Goal: Navigation & Orientation: Find specific page/section

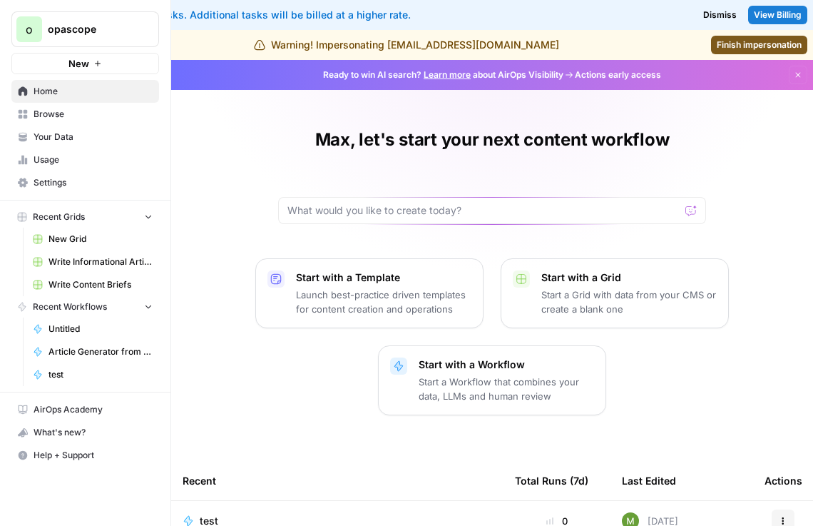
click at [86, 176] on span "Settings" at bounding box center [93, 182] width 119 height 13
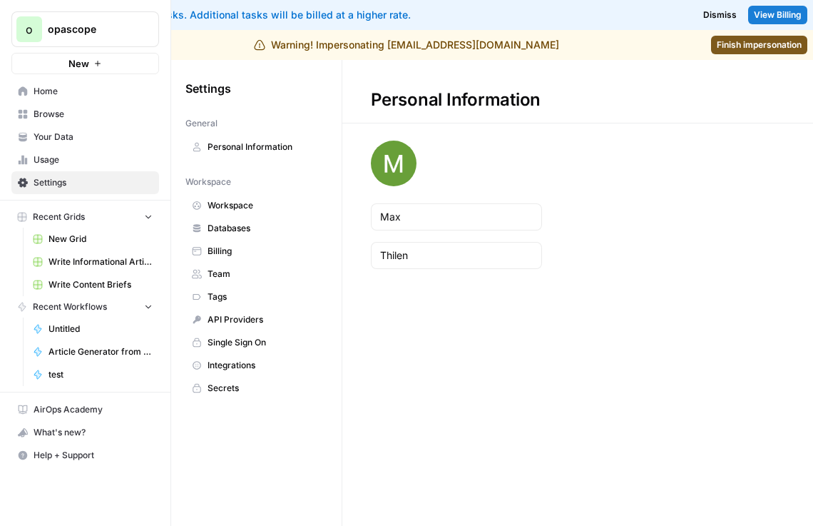
click at [255, 199] on span "Workspace" at bounding box center [263, 205] width 113 height 13
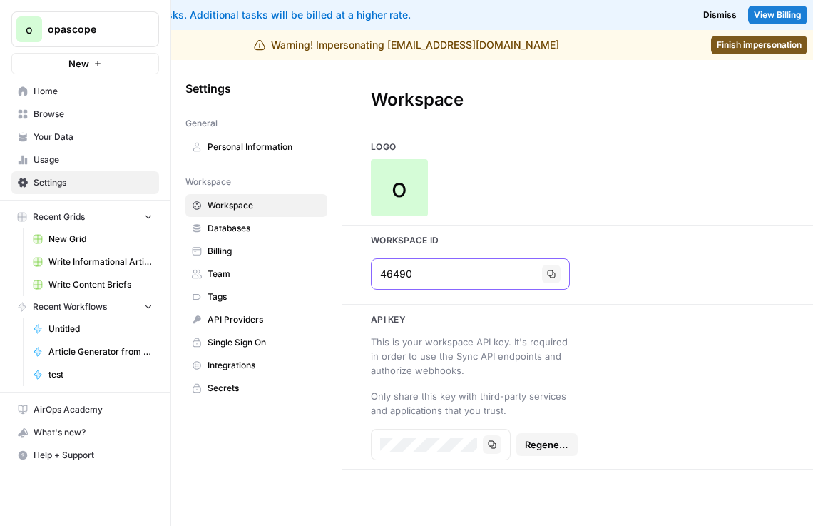
click at [389, 273] on input "46490" at bounding box center [458, 274] width 156 height 14
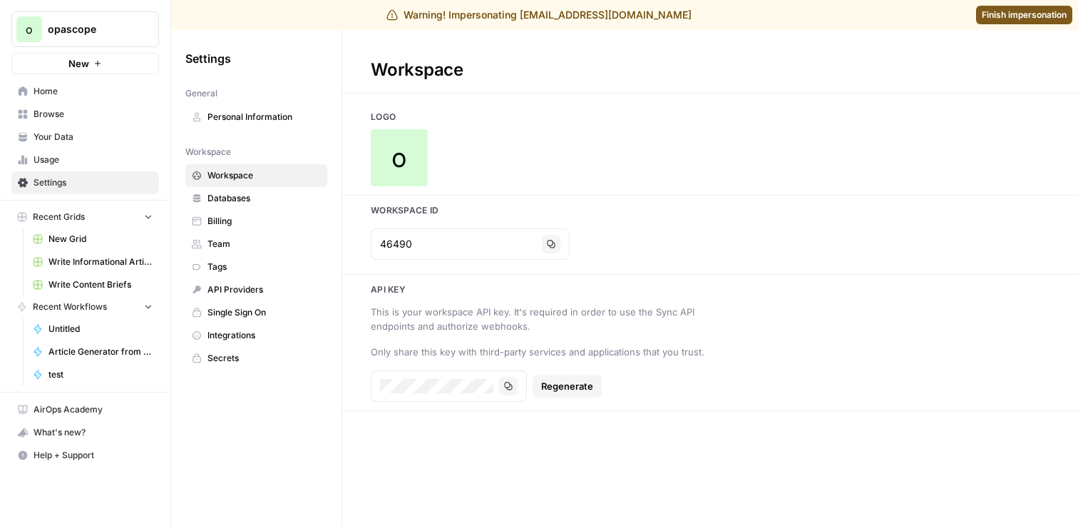
click at [812, 19] on span "Finish impersonation" at bounding box center [1024, 15] width 85 height 13
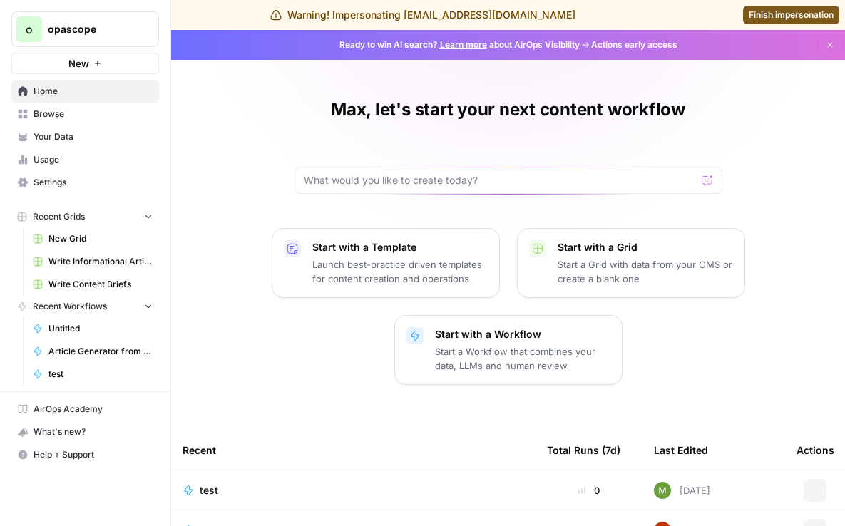
scroll to position [207, 0]
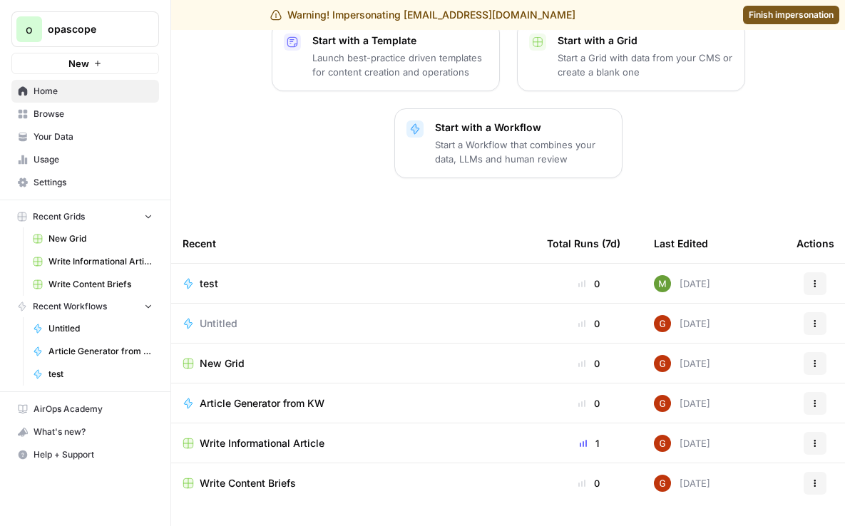
click at [215, 322] on span "Untitled" at bounding box center [219, 324] width 38 height 14
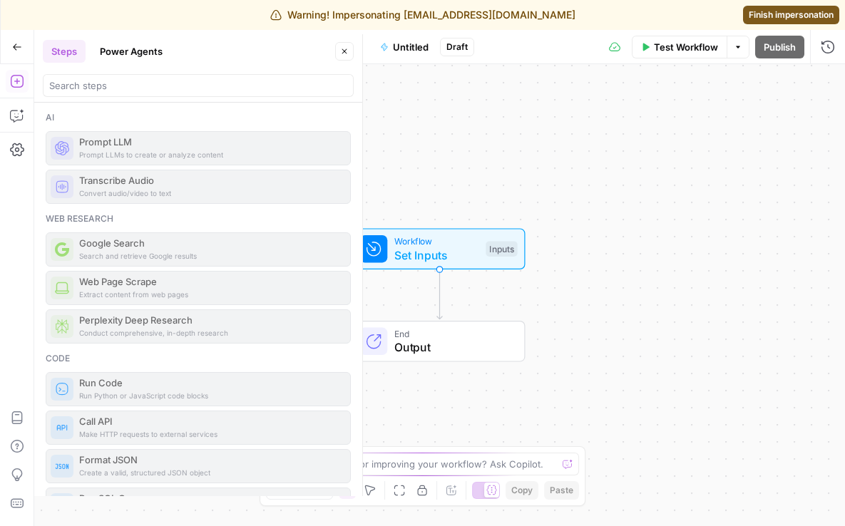
click at [24, 45] on button "Go Back" at bounding box center [17, 47] width 26 height 26
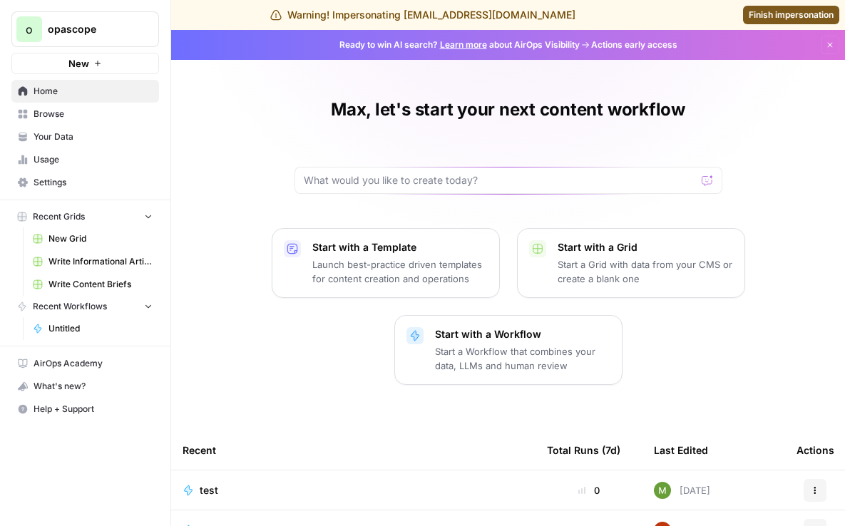
scroll to position [207, 0]
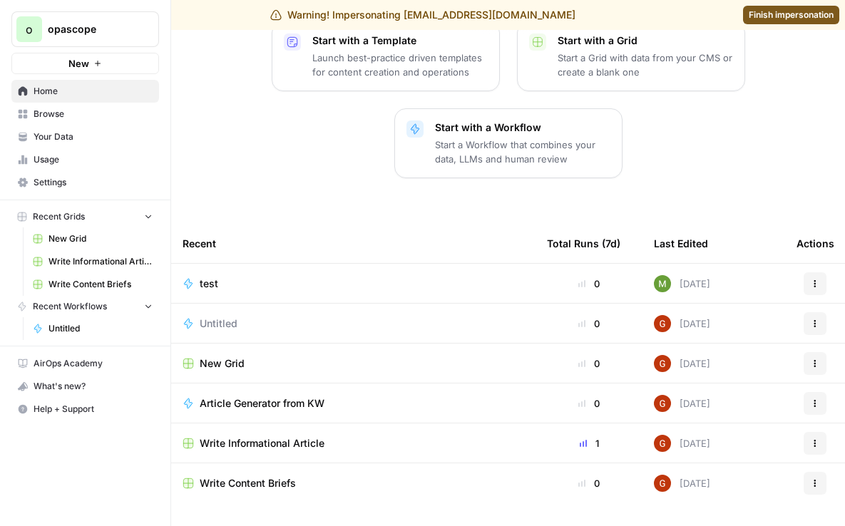
click at [273, 404] on span "Article Generator from KW" at bounding box center [262, 403] width 125 height 14
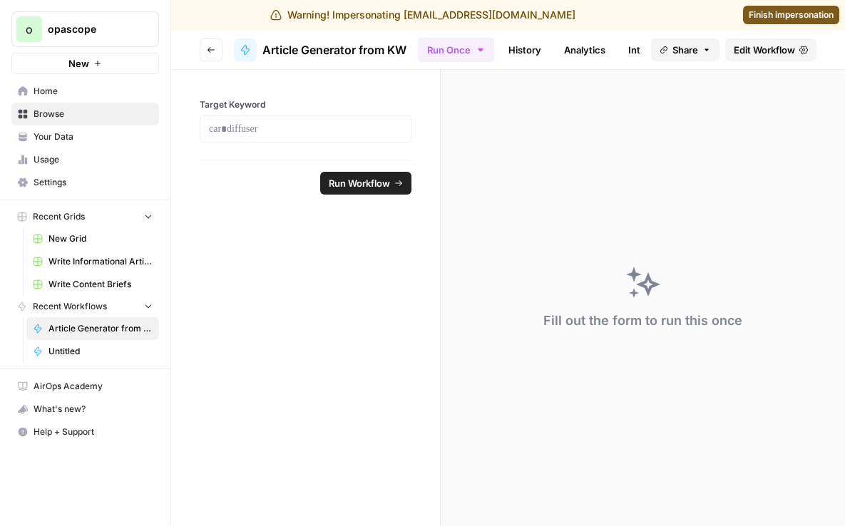
click at [784, 49] on span "Edit Workflow" at bounding box center [764, 50] width 61 height 14
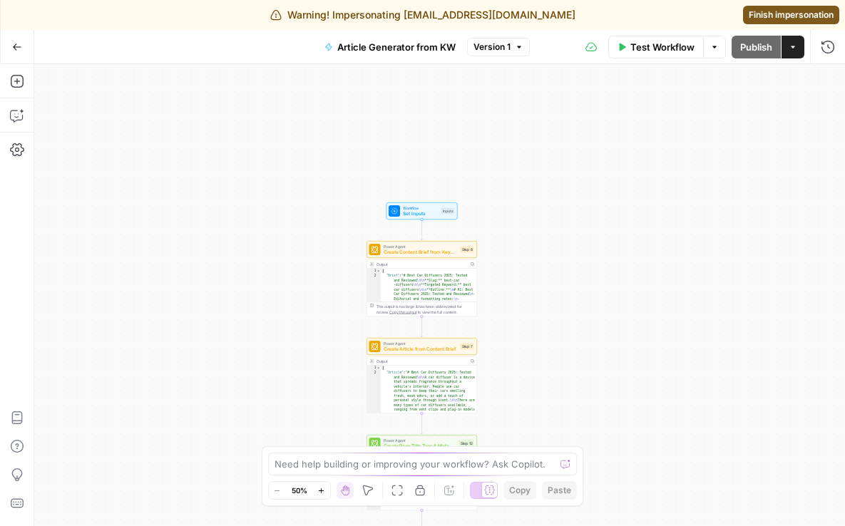
click at [23, 51] on button "Go Back" at bounding box center [17, 47] width 26 height 26
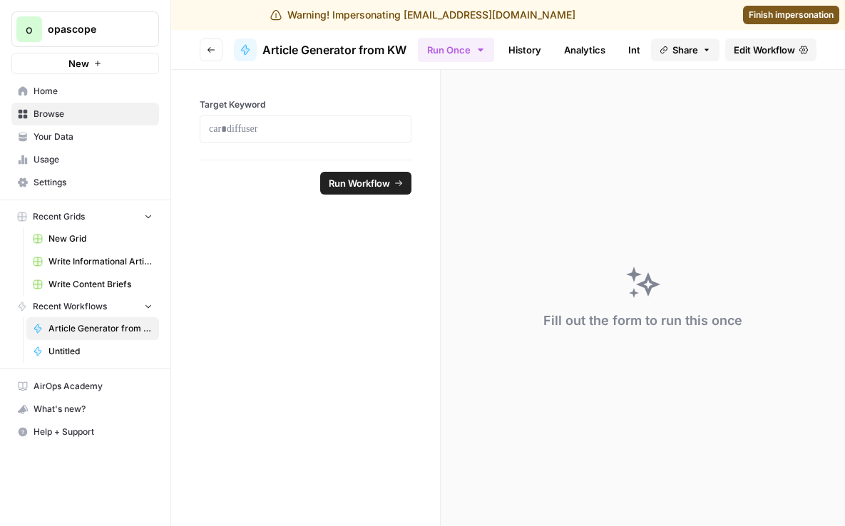
click at [63, 91] on span "Home" at bounding box center [93, 91] width 119 height 13
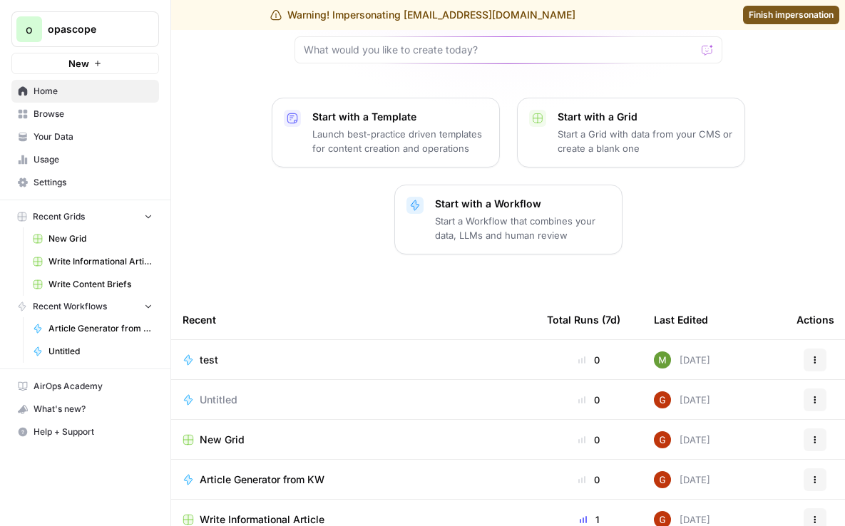
scroll to position [207, 0]
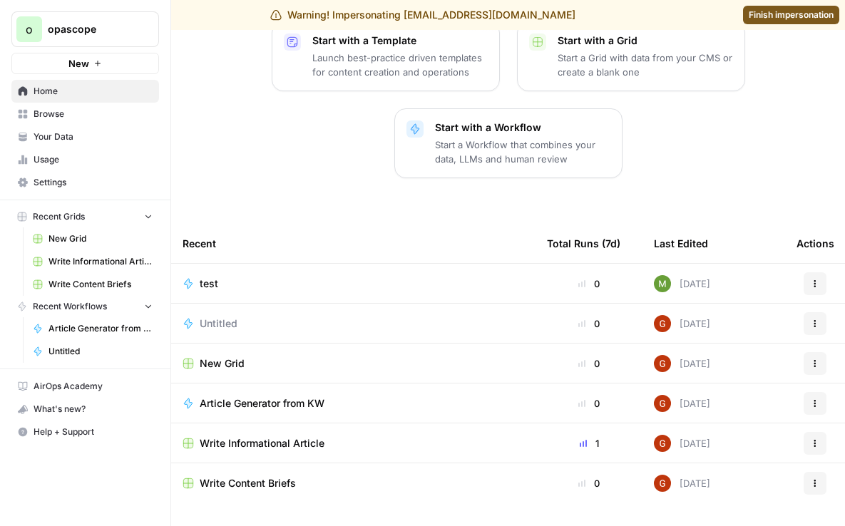
click at [99, 125] on link "Your Data" at bounding box center [85, 136] width 148 height 23
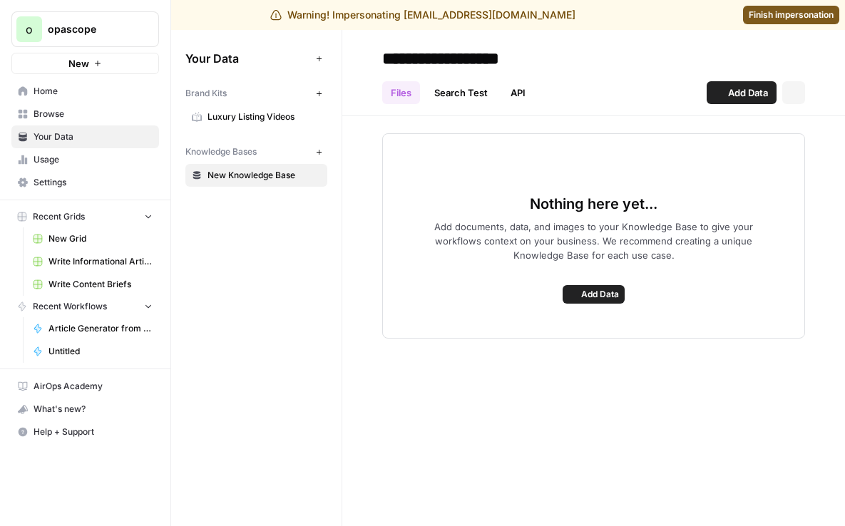
click at [111, 105] on link "Browse" at bounding box center [85, 114] width 148 height 23
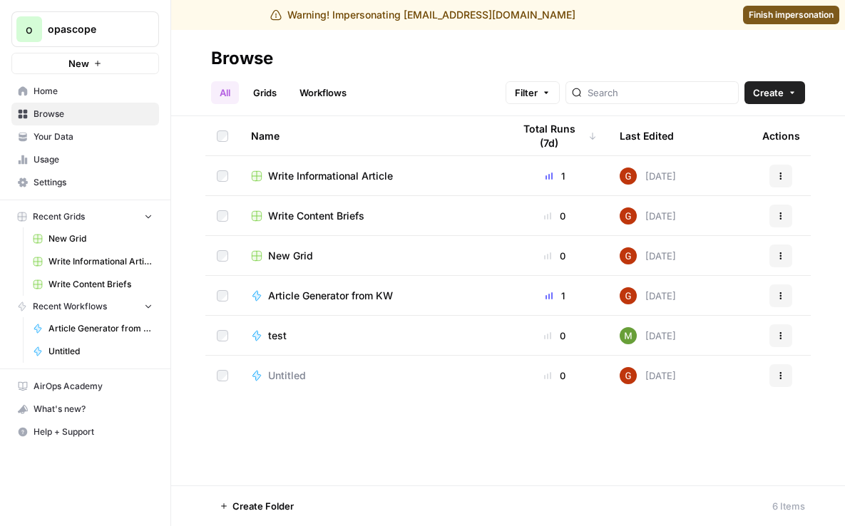
click at [54, 34] on span "opascope" at bounding box center [91, 29] width 86 height 14
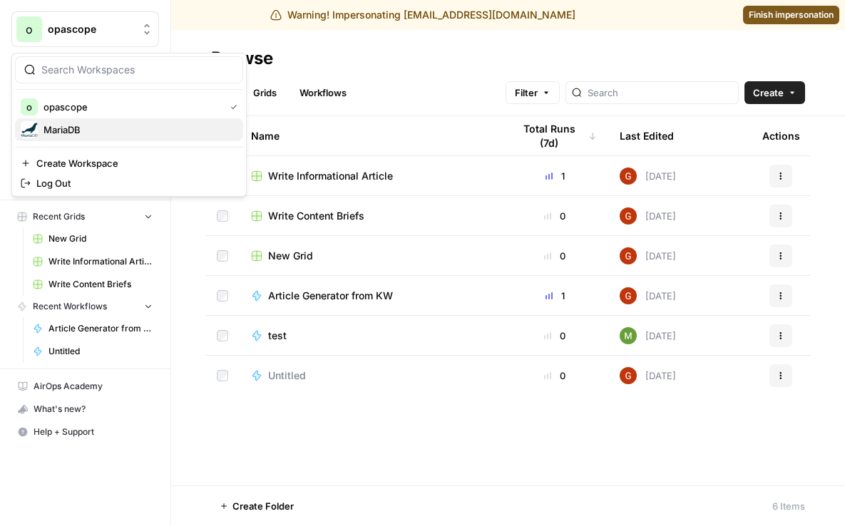
click at [104, 120] on button "MariaDB" at bounding box center [129, 129] width 228 height 23
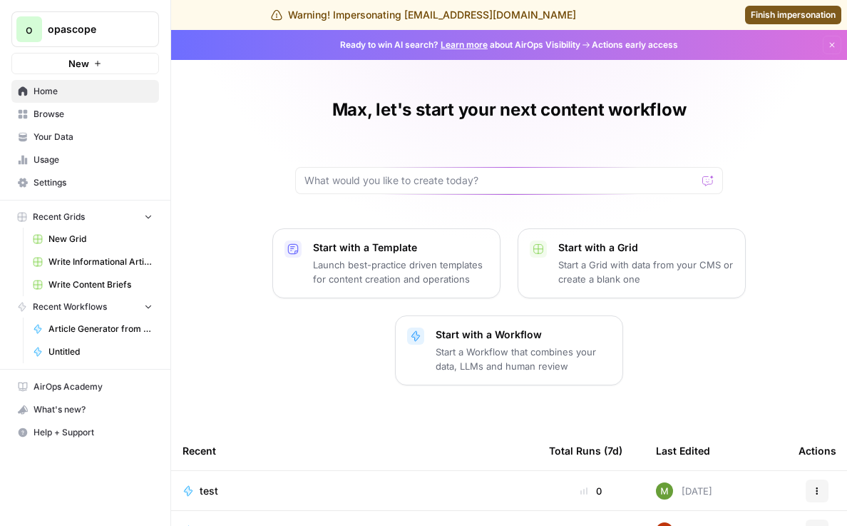
click at [35, 168] on link "Usage" at bounding box center [85, 159] width 148 height 23
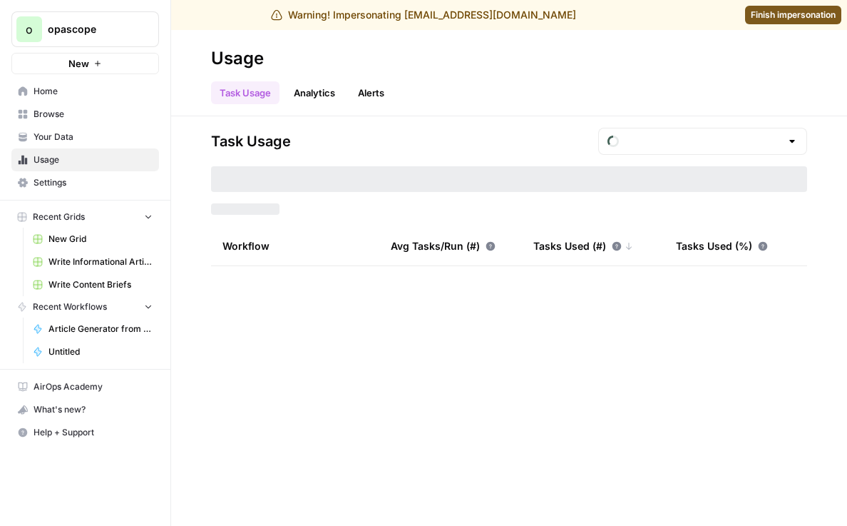
type input "August Included Tasks"
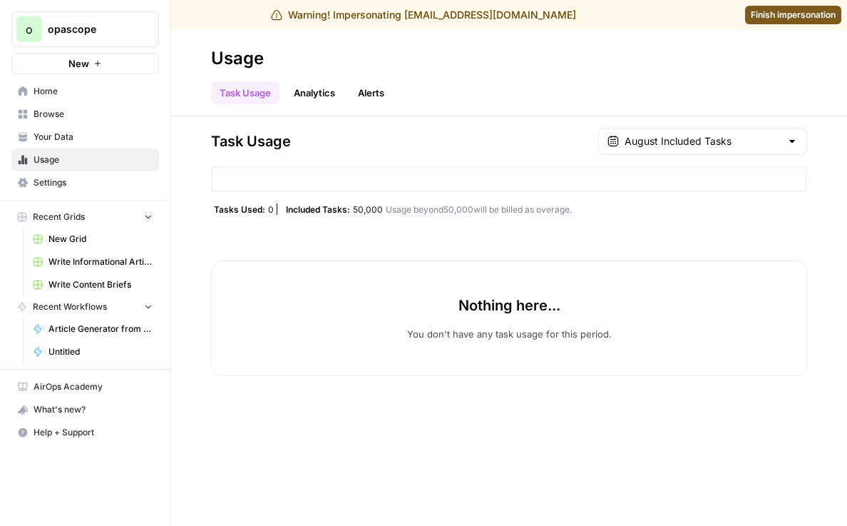
click at [121, 153] on span "Usage" at bounding box center [93, 159] width 119 height 13
click at [94, 129] on link "Your Data" at bounding box center [85, 136] width 148 height 23
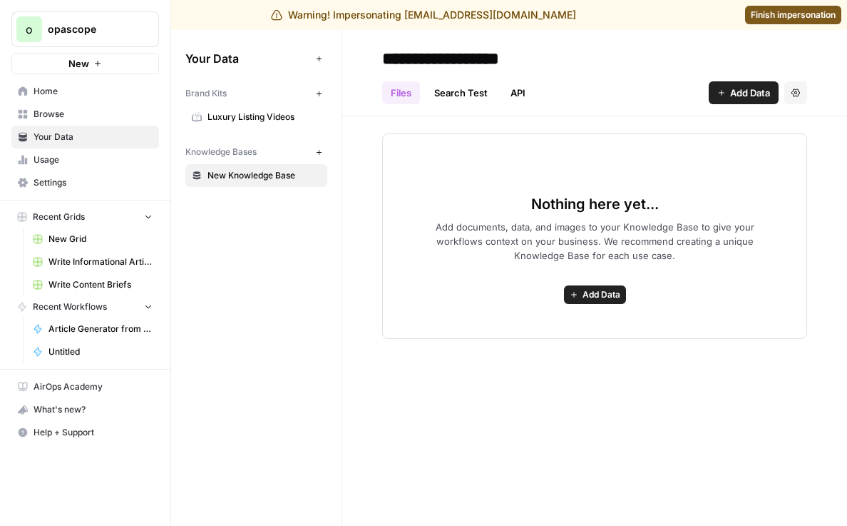
click at [121, 202] on div "Recent Grids New Grid Write Informational Article Write Content Briefs Recent W…" at bounding box center [85, 284] width 170 height 168
click at [104, 187] on span "Settings" at bounding box center [93, 182] width 119 height 13
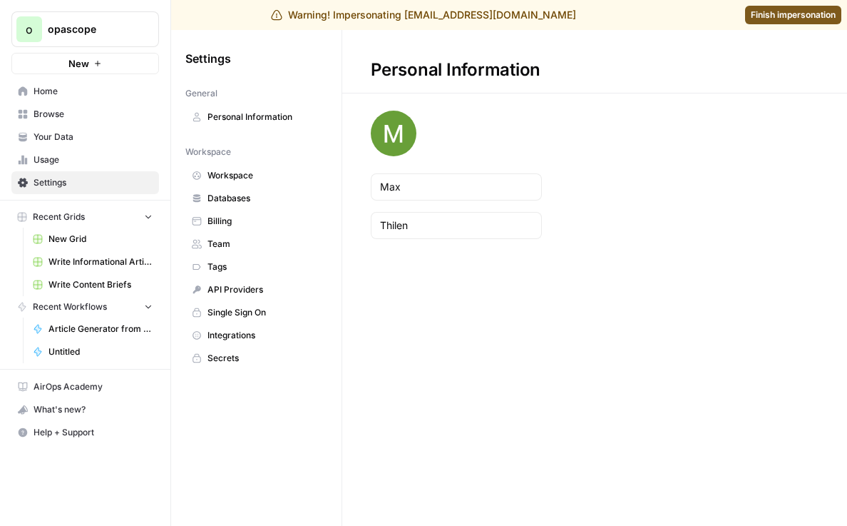
click at [73, 157] on span "Usage" at bounding box center [93, 159] width 119 height 13
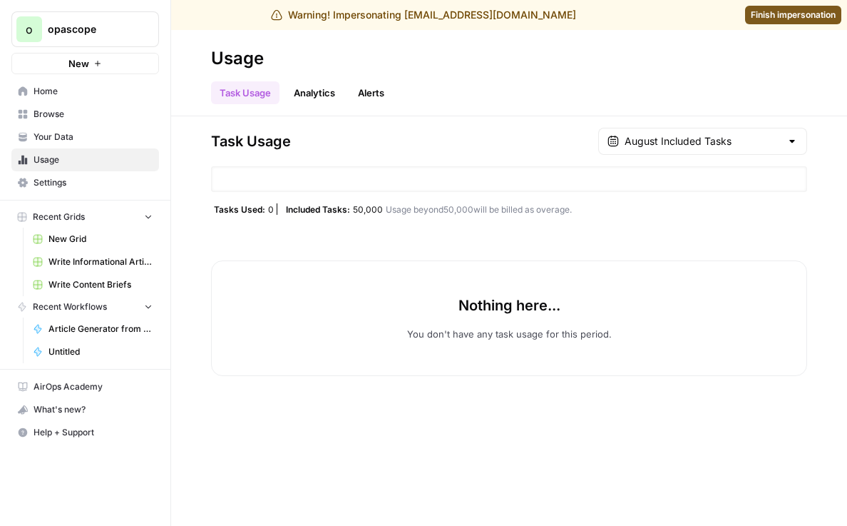
click at [82, 182] on span "Settings" at bounding box center [93, 182] width 119 height 13
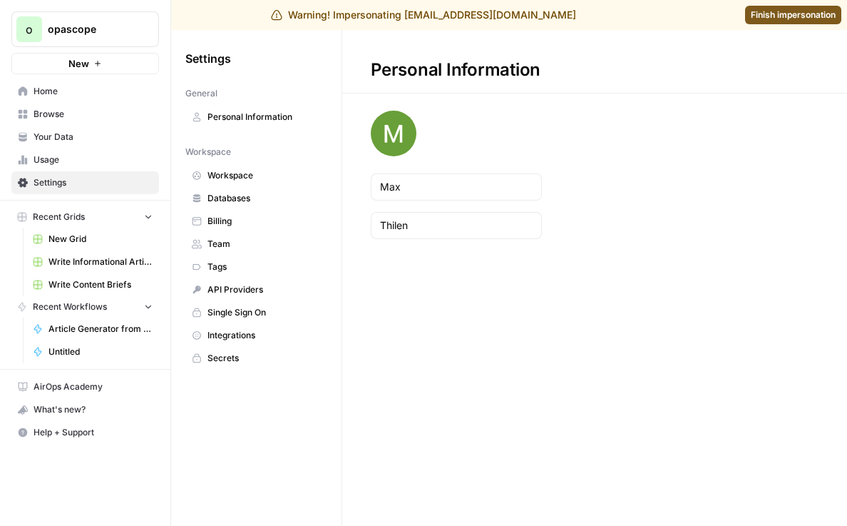
click at [252, 113] on span "Personal Information" at bounding box center [263, 117] width 113 height 13
click at [270, 173] on span "Workspace" at bounding box center [263, 175] width 113 height 13
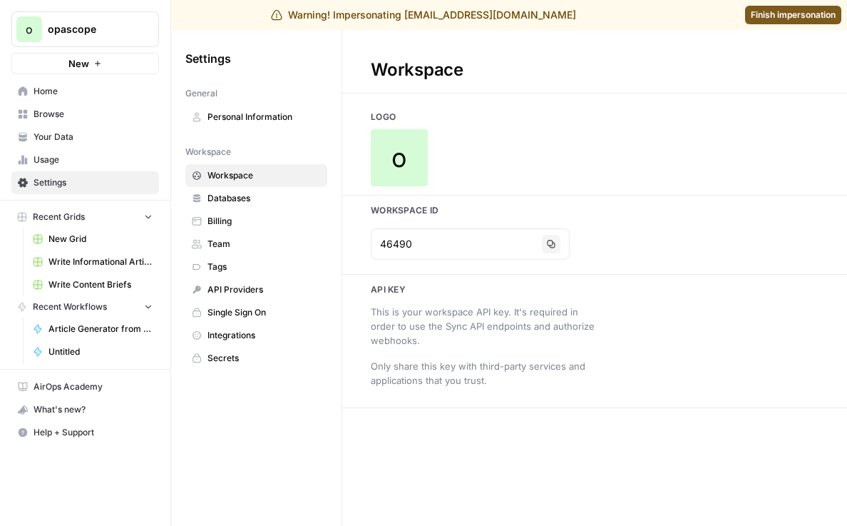
click at [270, 205] on link "Databases" at bounding box center [256, 198] width 142 height 23
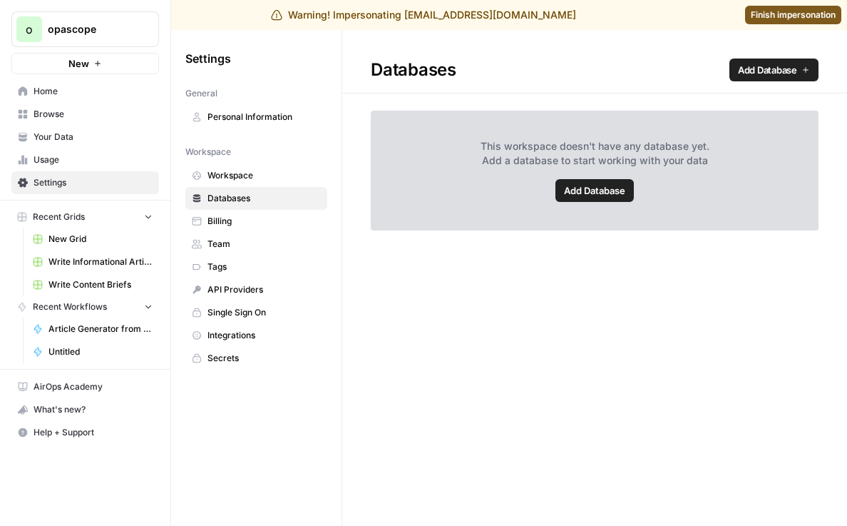
click at [252, 217] on span "Billing" at bounding box center [263, 221] width 113 height 13
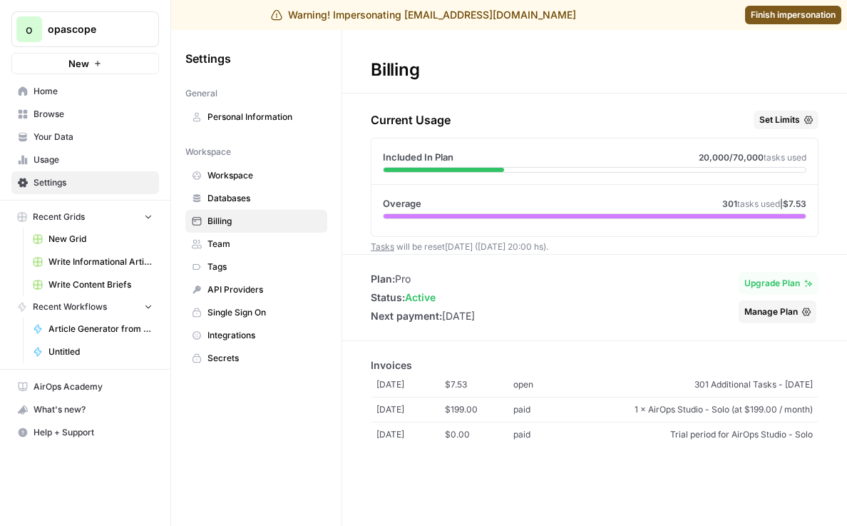
click at [89, 113] on span "Browse" at bounding box center [93, 114] width 119 height 13
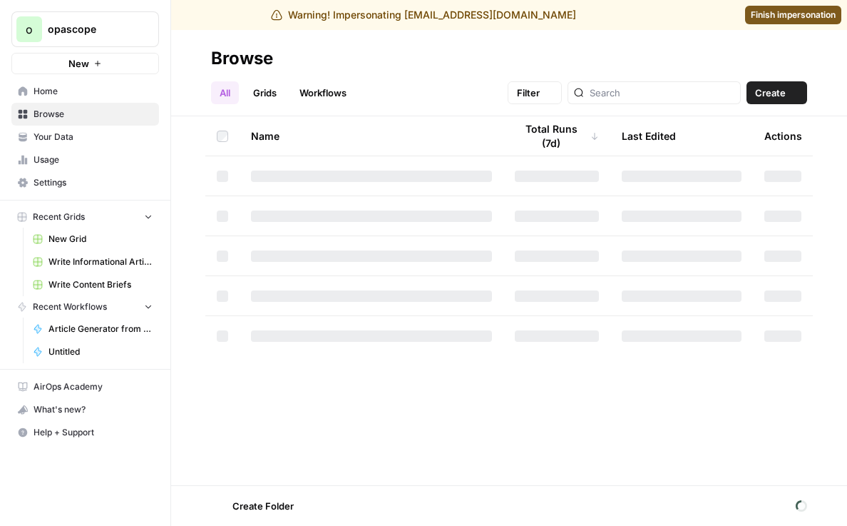
click at [93, 138] on span "Your Data" at bounding box center [93, 136] width 119 height 13
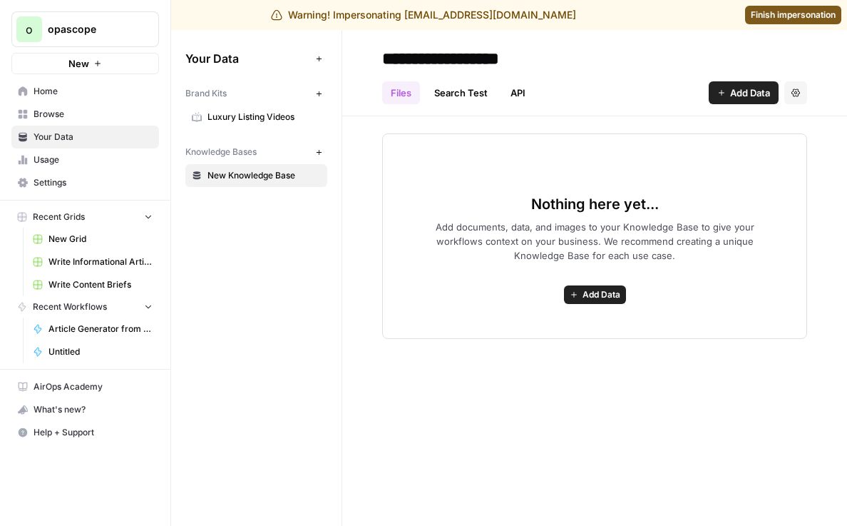
click at [327, 92] on button "New" at bounding box center [318, 93] width 17 height 17
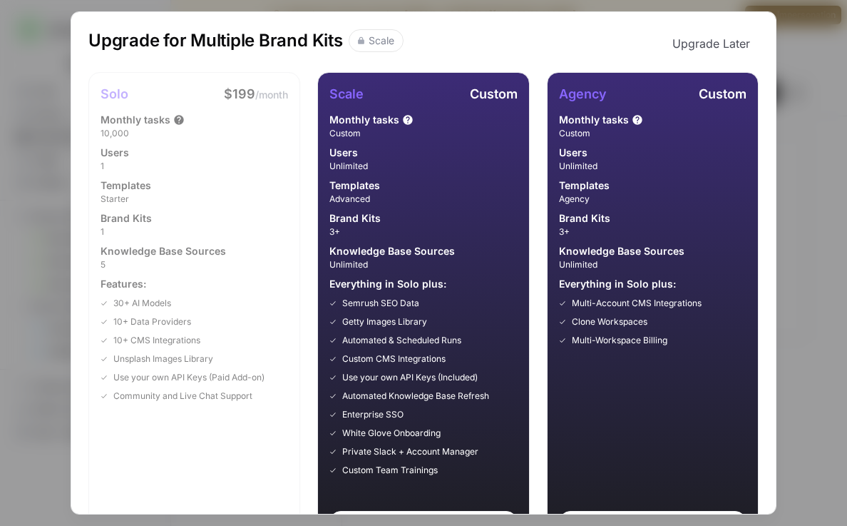
click at [837, 78] on div "Upgrade for Multiple Brand Kits Scale Upgrade Later Solo $199 /month Monthly ta…" at bounding box center [423, 263] width 847 height 526
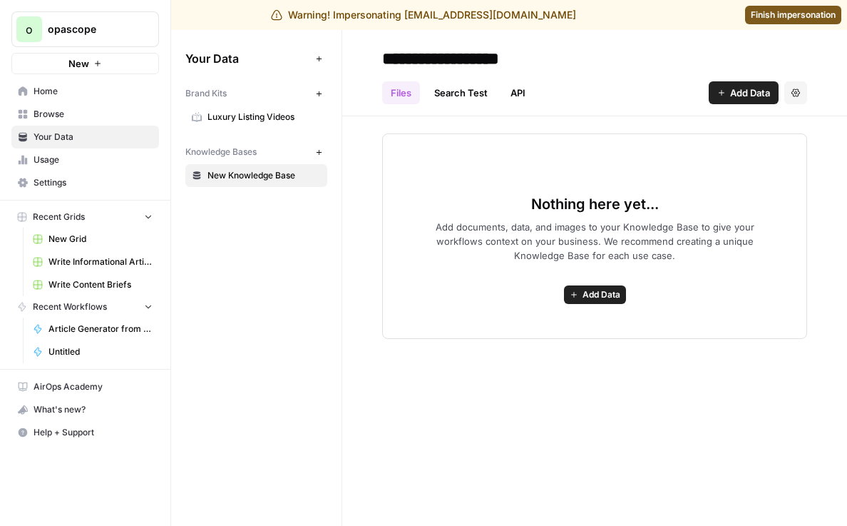
click at [79, 100] on link "Home" at bounding box center [85, 91] width 148 height 23
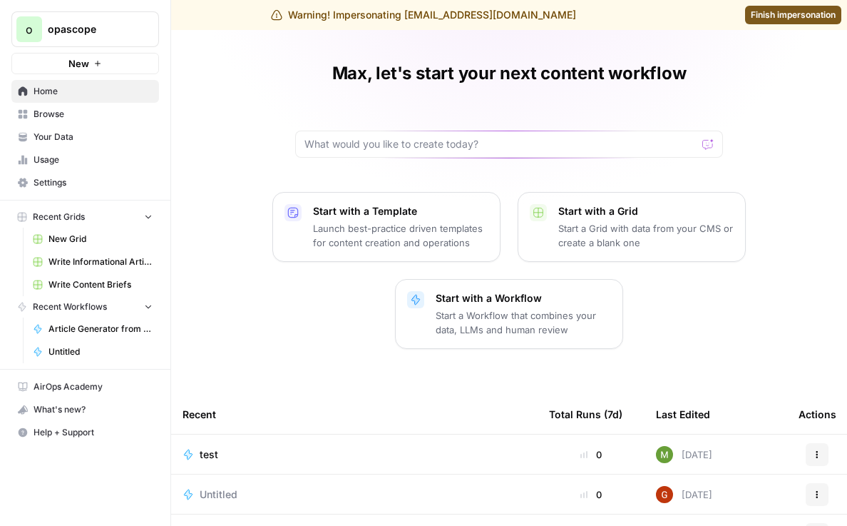
scroll to position [67, 0]
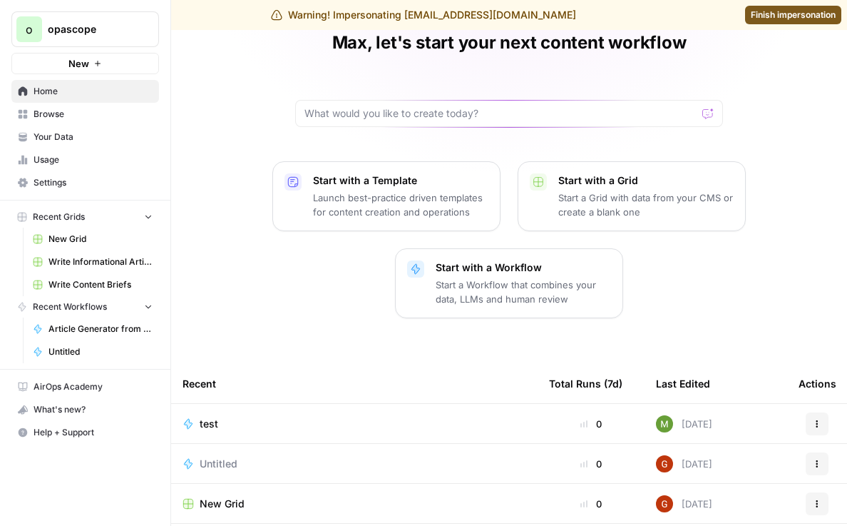
click at [208, 496] on span "New Grid" at bounding box center [222, 503] width 45 height 14
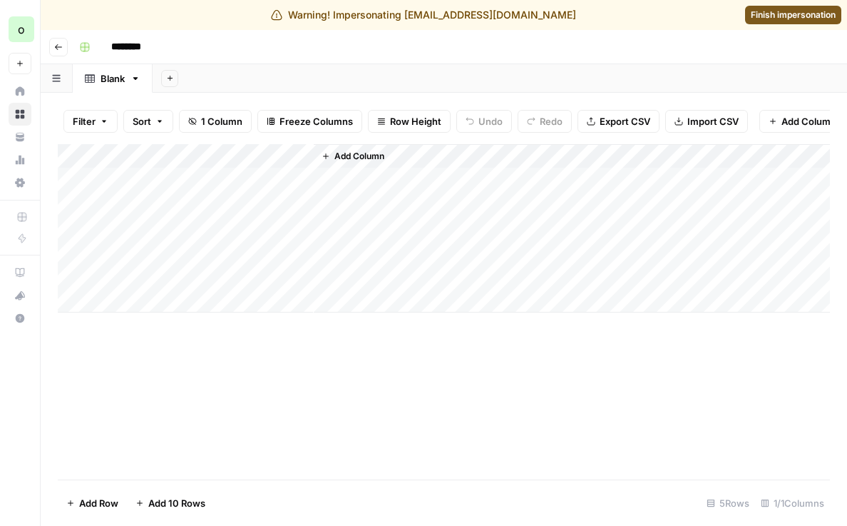
click at [58, 47] on icon "button" at bounding box center [58, 47] width 9 height 9
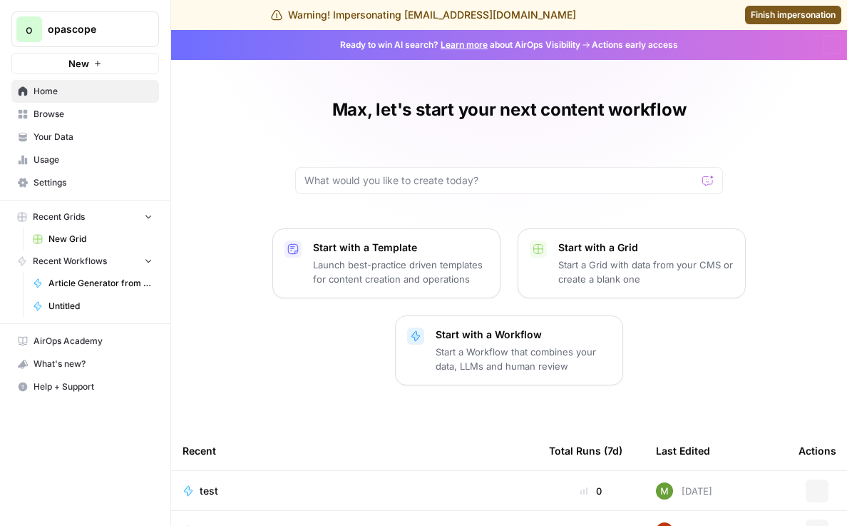
scroll to position [207, 0]
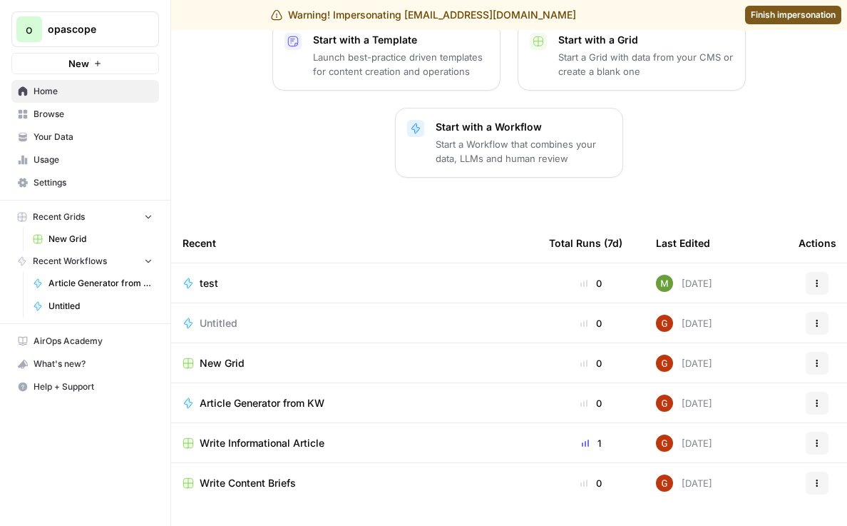
click at [233, 434] on td "Write Informational Article" at bounding box center [354, 442] width 367 height 39
click at [247, 440] on span "Write Informational Article" at bounding box center [262, 443] width 125 height 14
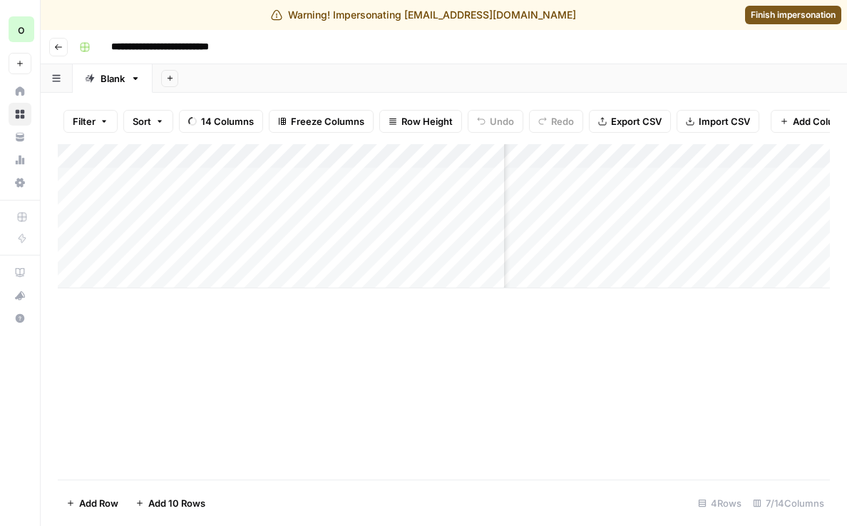
scroll to position [0, 757]
click at [58, 40] on button "Go back" at bounding box center [58, 47] width 19 height 19
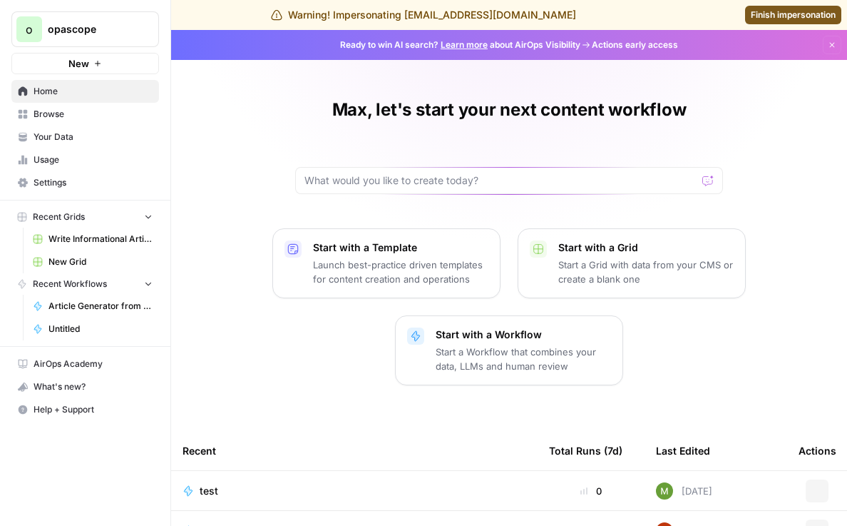
click at [63, 135] on span "Your Data" at bounding box center [93, 136] width 119 height 13
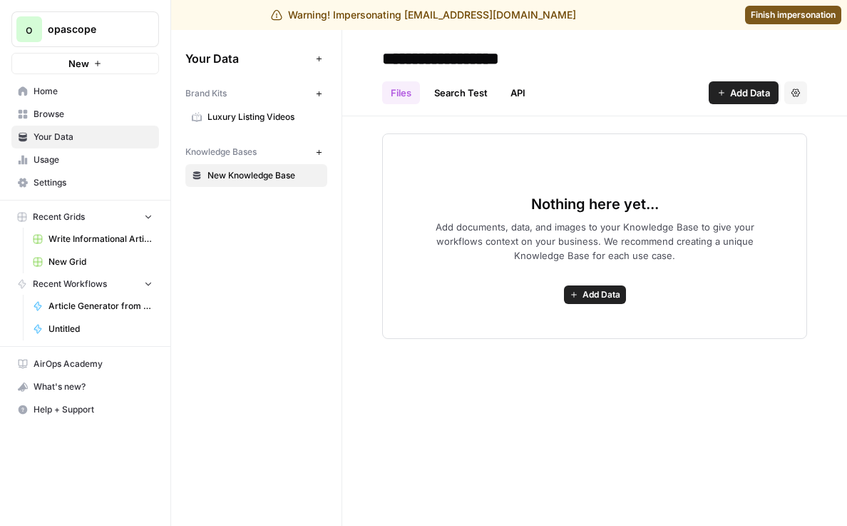
click at [254, 178] on span "New Knowledge Base" at bounding box center [263, 175] width 113 height 13
click at [67, 10] on div "o opascope New" at bounding box center [85, 37] width 170 height 74
click at [82, 31] on span "opascope" at bounding box center [91, 29] width 86 height 14
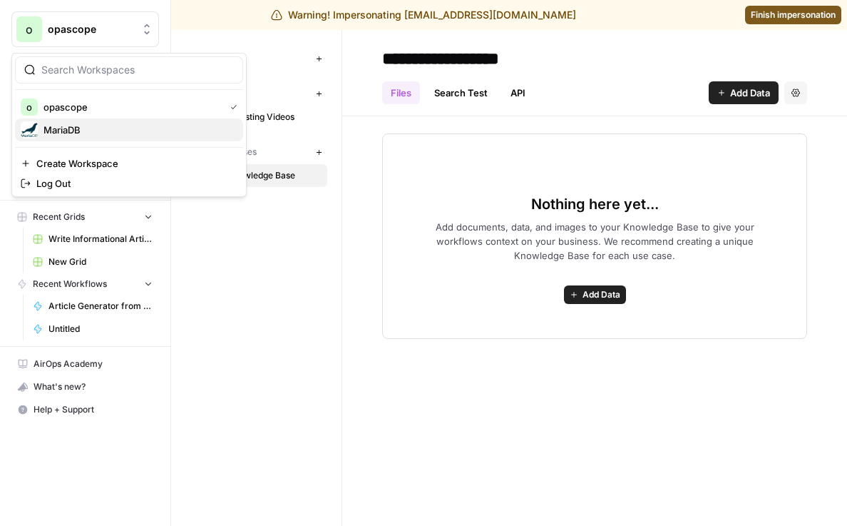
click at [102, 136] on span "MariaDB" at bounding box center [137, 130] width 188 height 14
